Goal: Check status

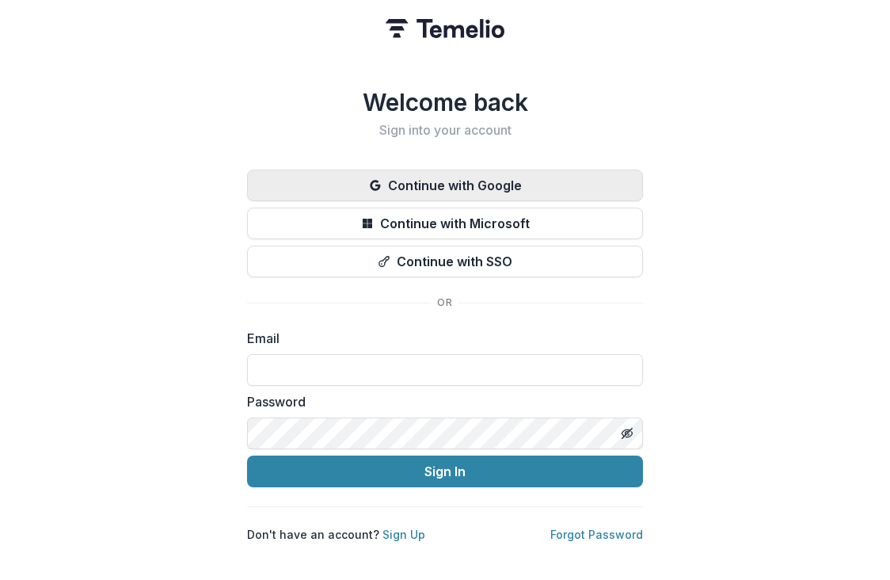
click at [383, 182] on button "Continue with Google" at bounding box center [445, 185] width 396 height 32
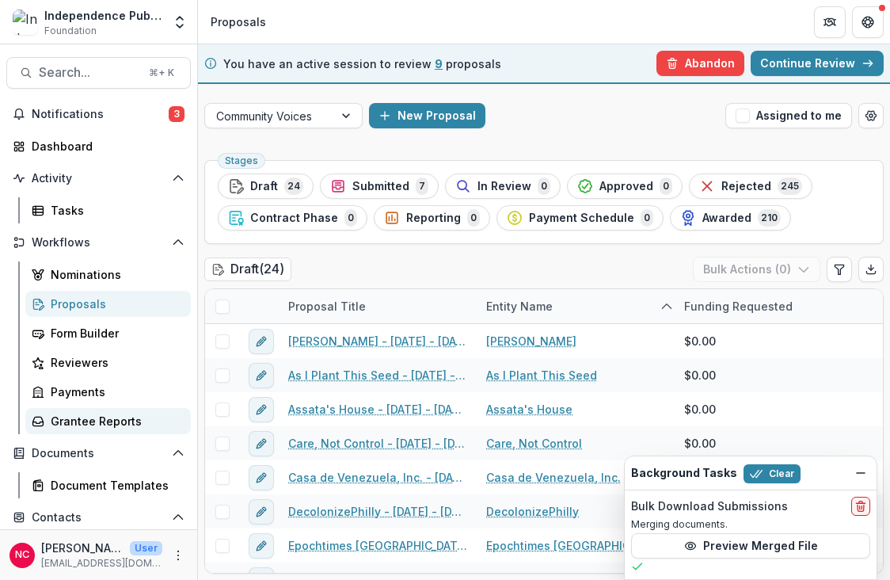
click at [93, 421] on div "Grantee Reports" at bounding box center [115, 421] width 128 height 17
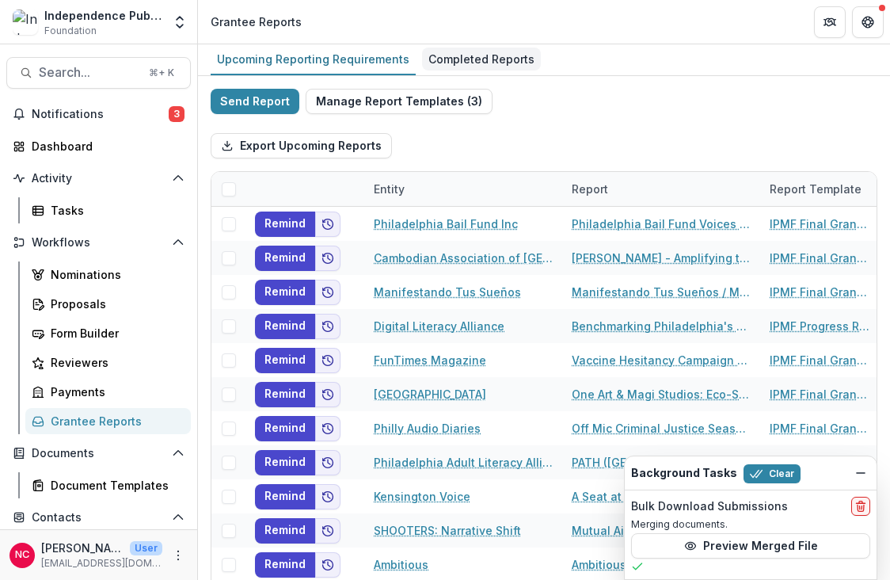
click at [489, 63] on div "Completed Reports" at bounding box center [481, 59] width 119 height 23
